Goal: Find contact information: Find contact information

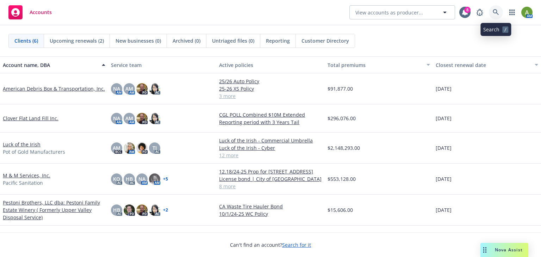
click at [494, 12] on icon at bounding box center [496, 12] width 6 height 6
click at [51, 12] on span "Accounts" at bounding box center [41, 13] width 22 height 6
click at [32, 88] on link "American Debris Box & Transportation, Inc." at bounding box center [54, 88] width 102 height 7
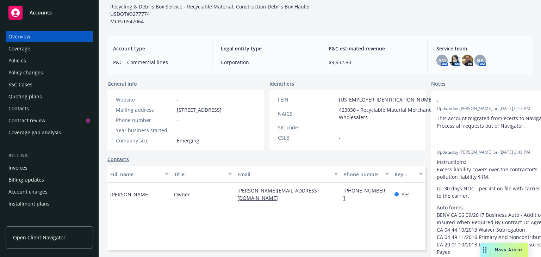
scroll to position [94, 0]
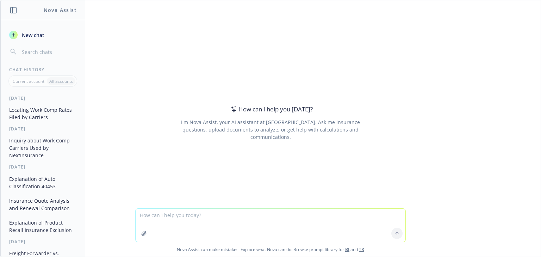
click at [236, 224] on textarea at bounding box center [271, 224] width 270 height 33
type textarea "for california work comp which carriers have an online rating platform"
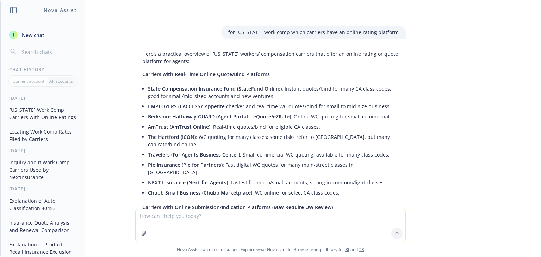
click at [211, 227] on textarea at bounding box center [271, 225] width 270 height 32
click at [207, 223] on textarea "what" at bounding box center [271, 225] width 270 height 32
click at [266, 218] on textarea "what is the SIC code for winery work comp class code" at bounding box center [271, 224] width 270 height 33
type textarea "what is the SIC code for winery work comp class code 2142"
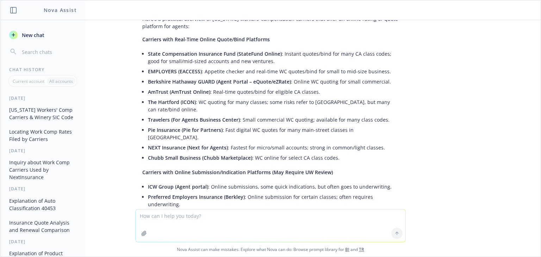
scroll to position [63, 0]
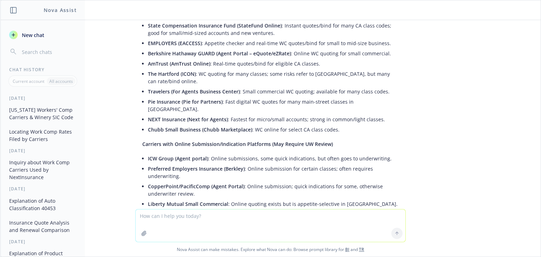
click at [493, 37] on div "for california work comp which carriers have an online rating platform Here’s a…" at bounding box center [270, 114] width 540 height 189
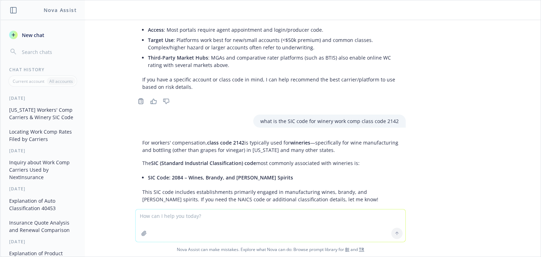
scroll to position [317, 0]
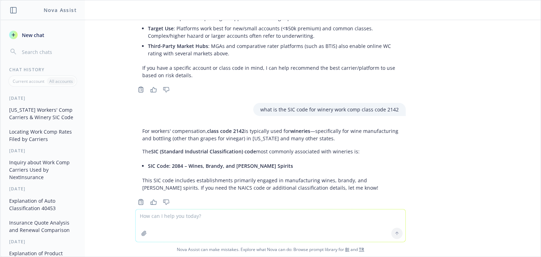
click at [180, 219] on textarea at bounding box center [271, 225] width 270 height 32
type textarea "what is sic code 5921"
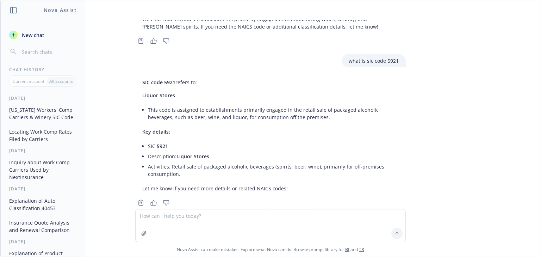
scroll to position [478, 0]
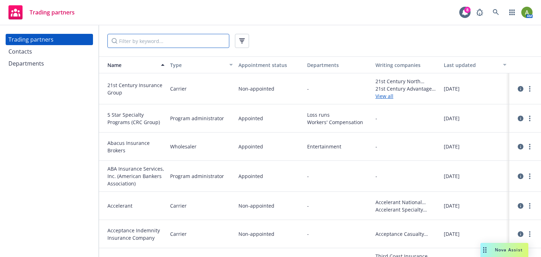
click at [183, 40] on input "Filter by keyword..." at bounding box center [168, 41] width 122 height 14
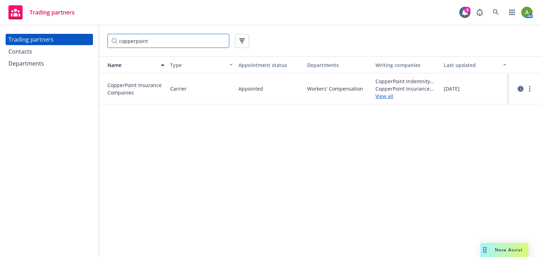
type input "copperpoint"
click at [522, 87] on icon "circleInformation" at bounding box center [521, 89] width 6 height 6
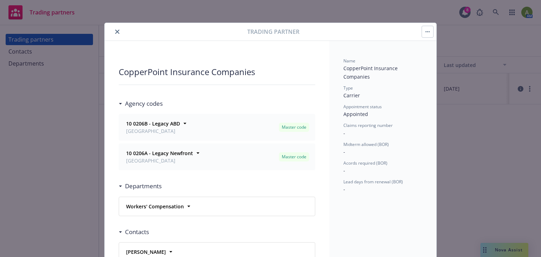
click at [113, 32] on button "close" at bounding box center [117, 31] width 8 height 8
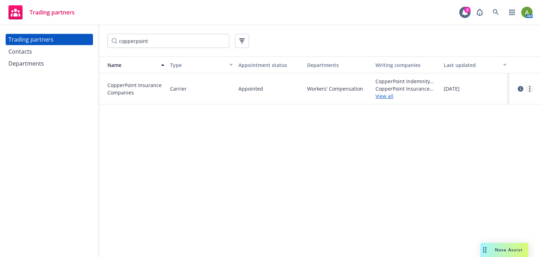
click at [530, 92] on link "more" at bounding box center [529, 89] width 8 height 8
click at [499, 104] on link "View contacts" at bounding box center [494, 103] width 79 height 14
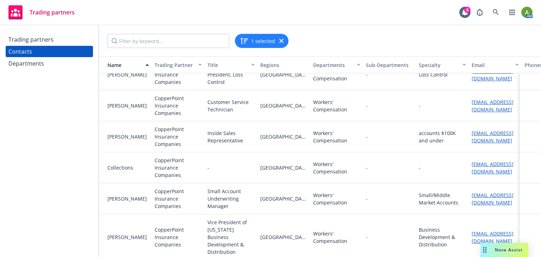
scroll to position [225, 0]
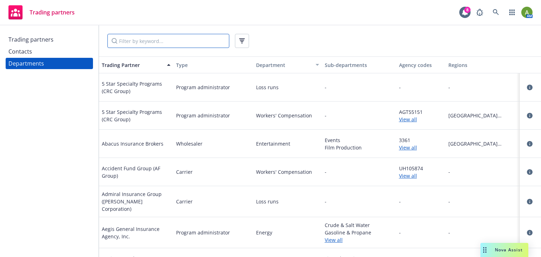
click at [219, 43] on input "Filter by keyword..." at bounding box center [168, 41] width 122 height 14
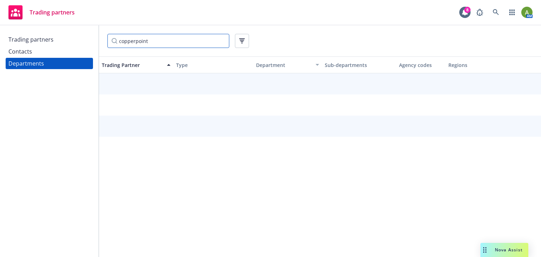
type input "copperpoint"
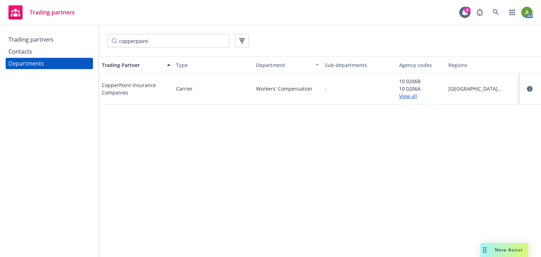
click at [407, 98] on link "View all" at bounding box center [421, 95] width 44 height 7
